Goal: Navigation & Orientation: Find specific page/section

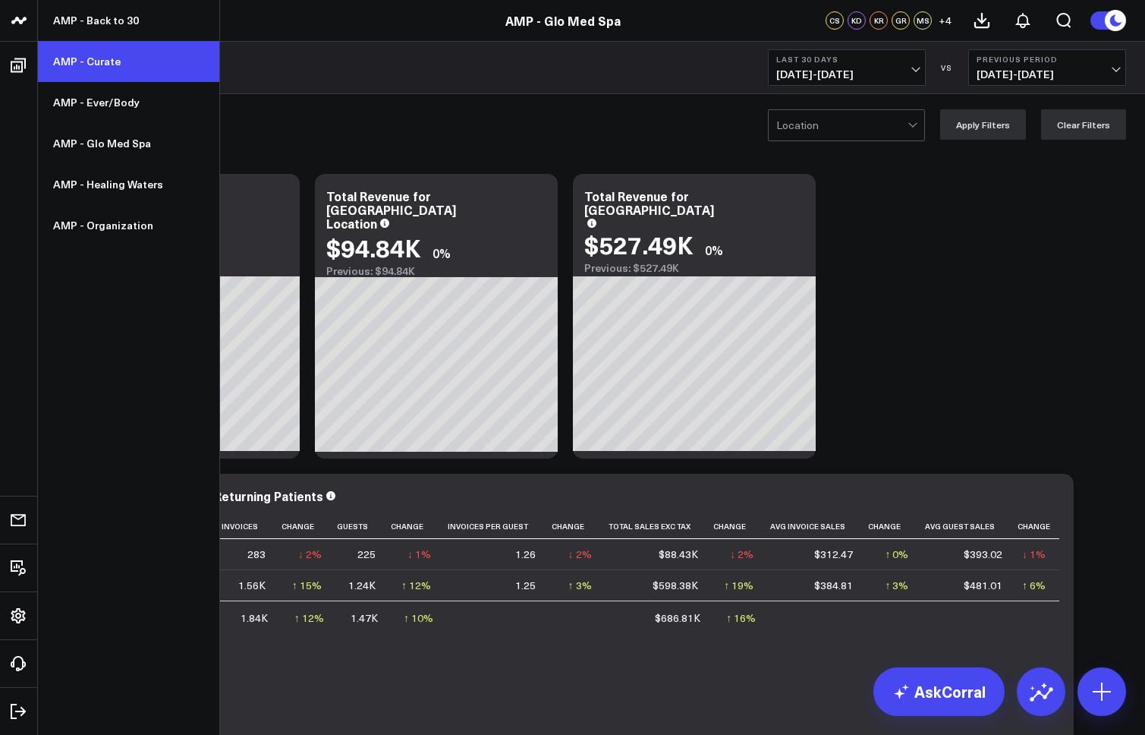
click at [132, 71] on link "AMP - Curate" at bounding box center [128, 61] width 181 height 41
